Goal: Check status

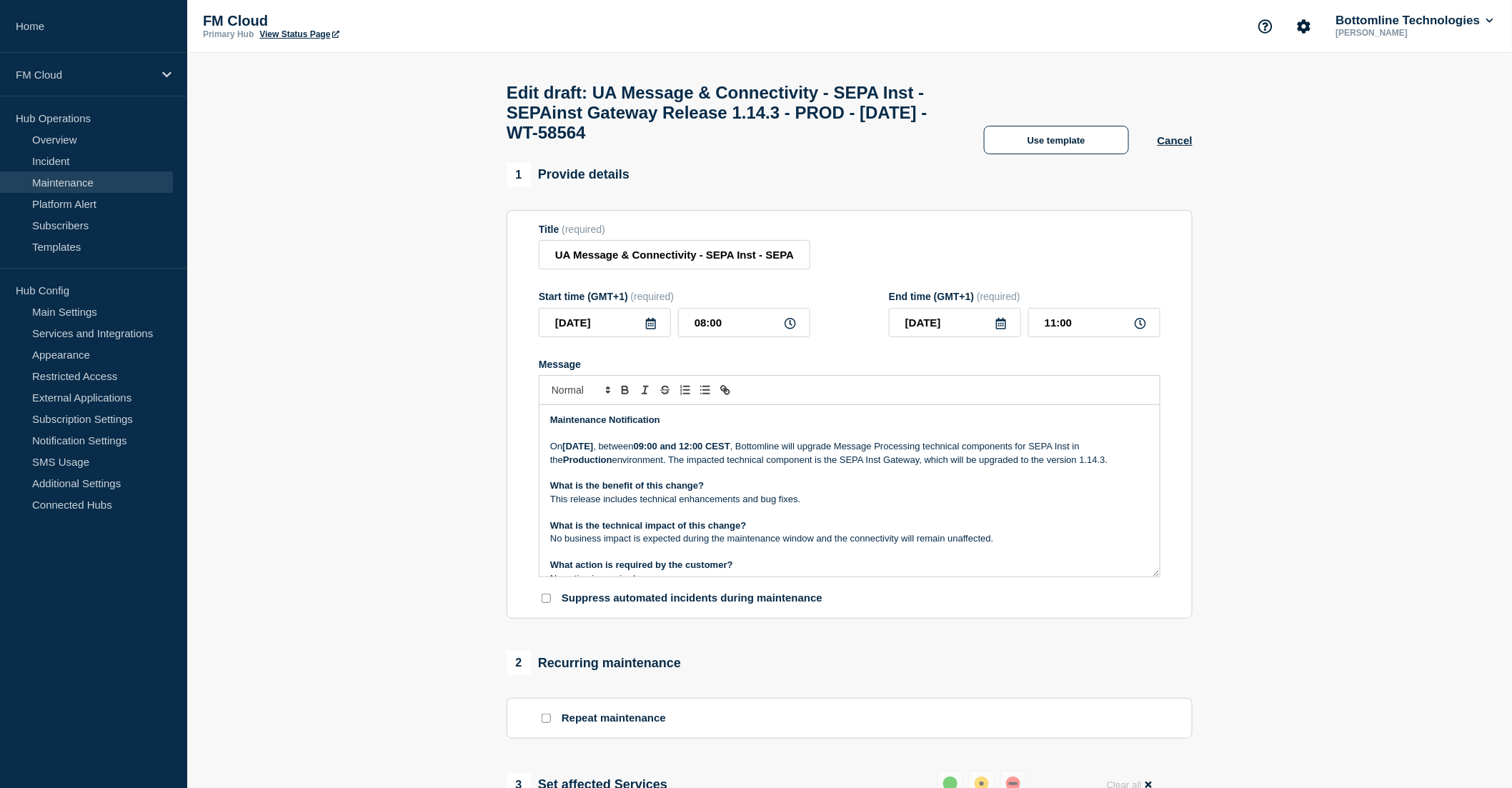
scroll to position [161, 0]
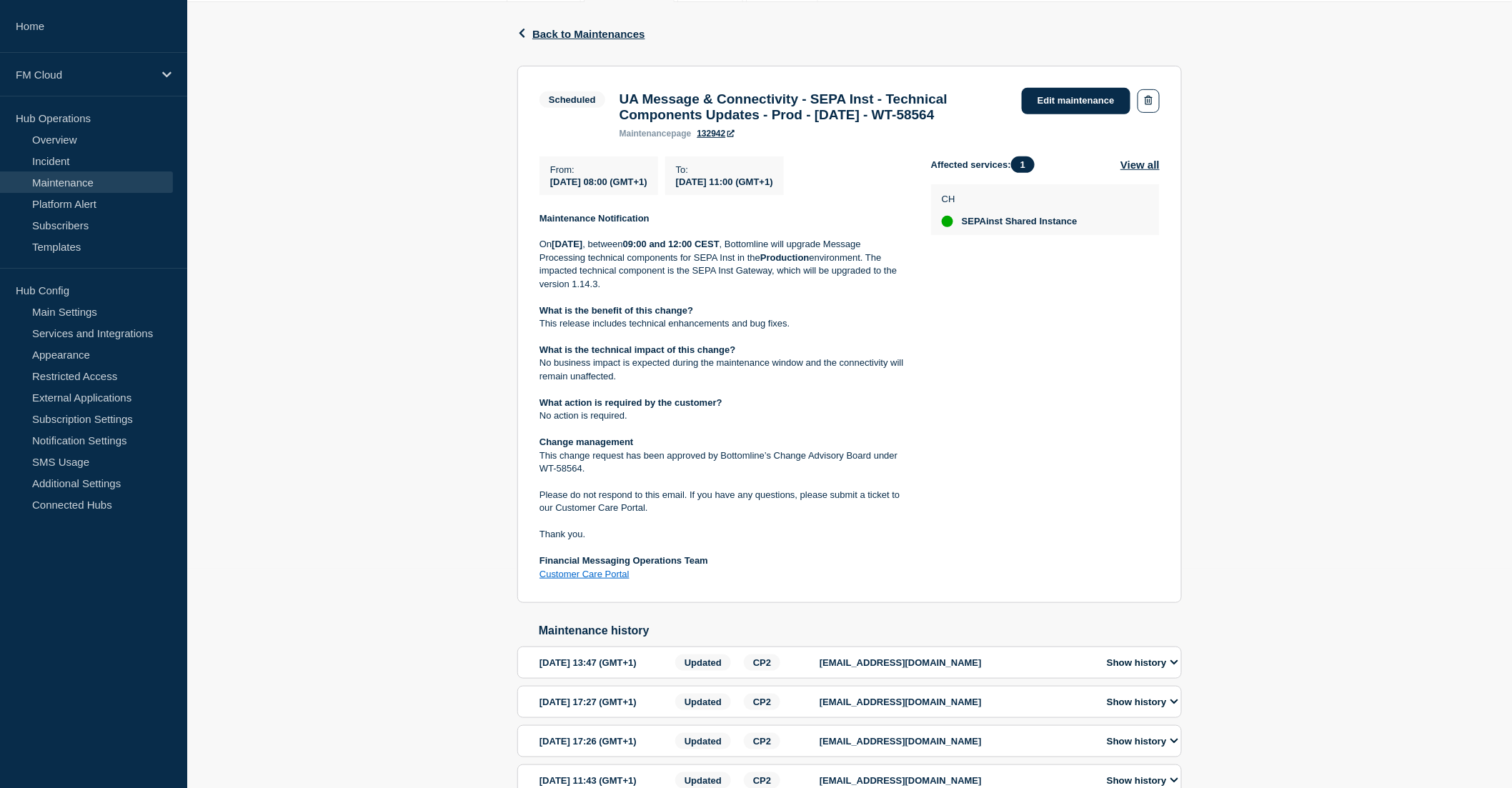
scroll to position [238, 0]
